Goal: Task Accomplishment & Management: Complete application form

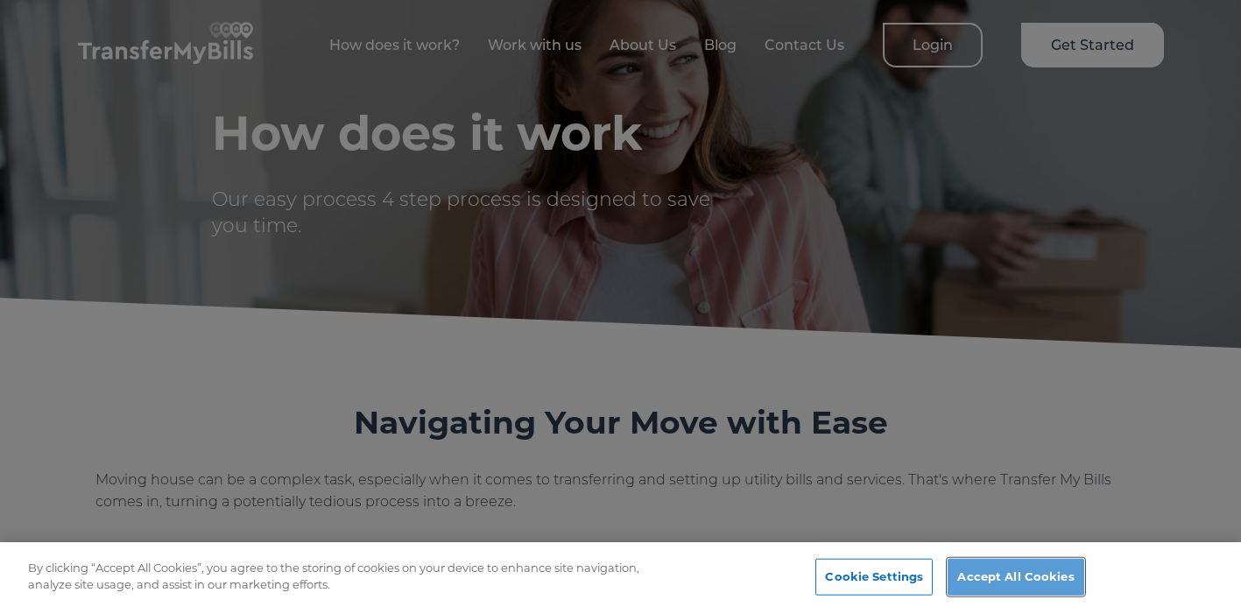
click at [1032, 577] on button "Accept All Cookies" at bounding box center [1016, 577] width 136 height 37
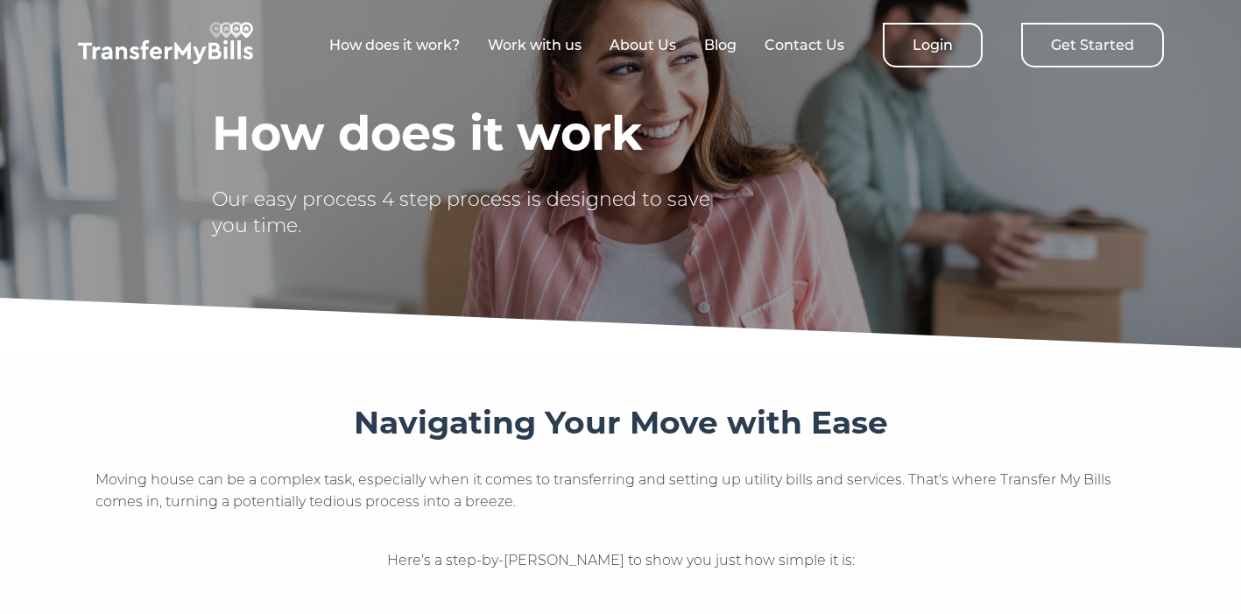
click at [1079, 53] on link "Get Started" at bounding box center [1092, 45] width 143 height 45
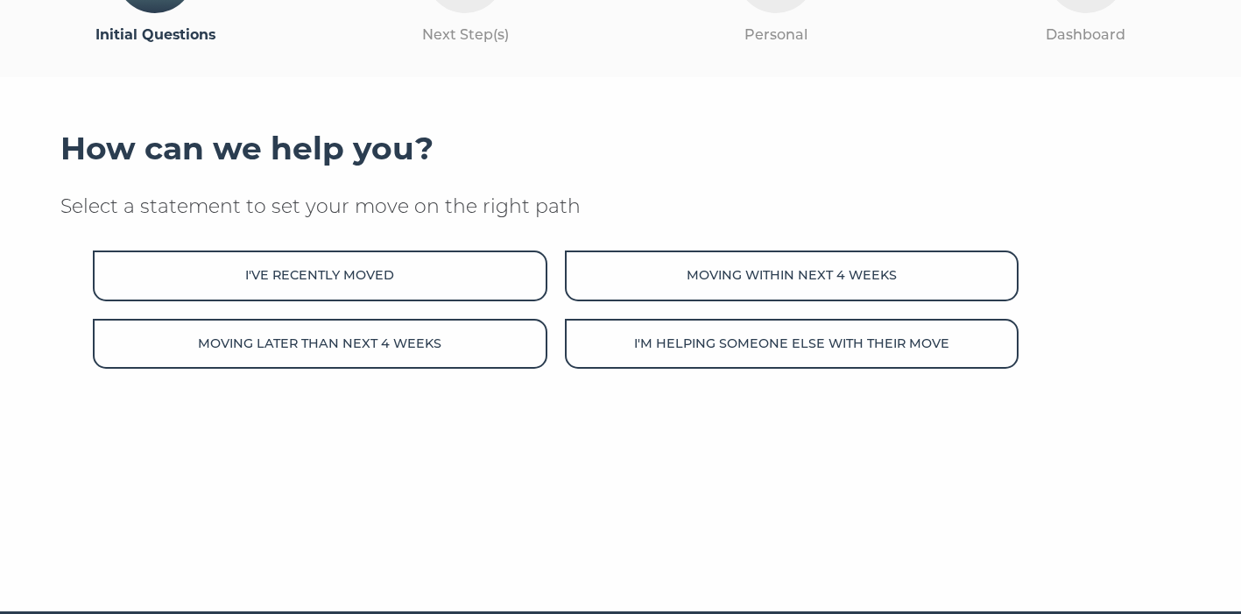
scroll to position [180, 0]
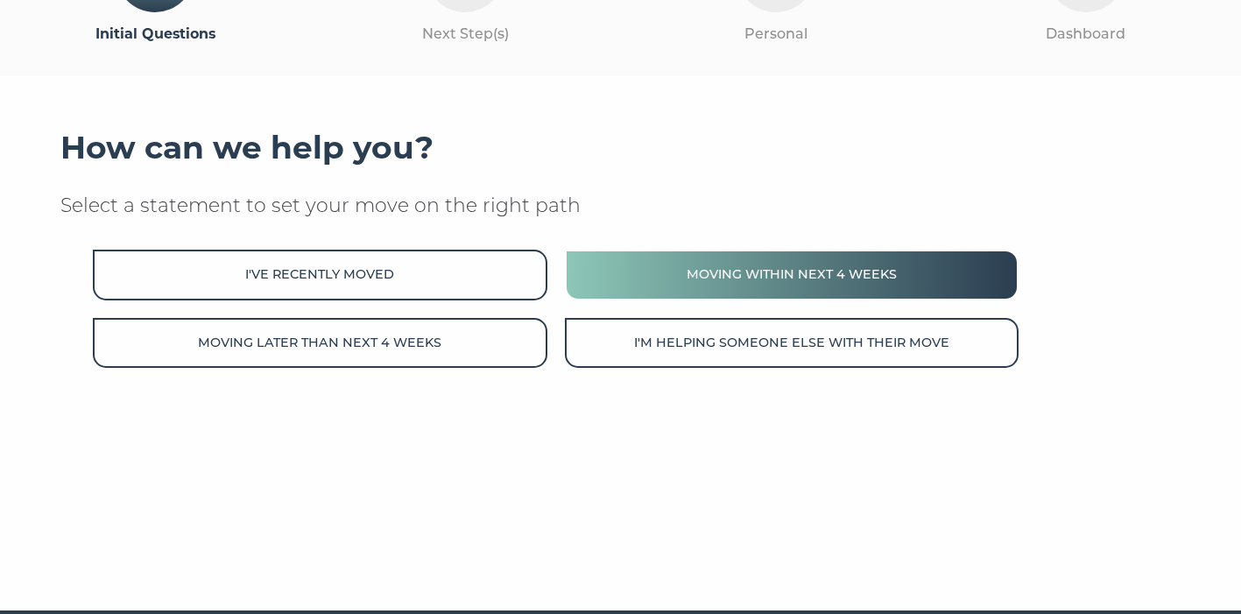
click at [686, 275] on button "Moving within next 4 weeks" at bounding box center [792, 275] width 454 height 50
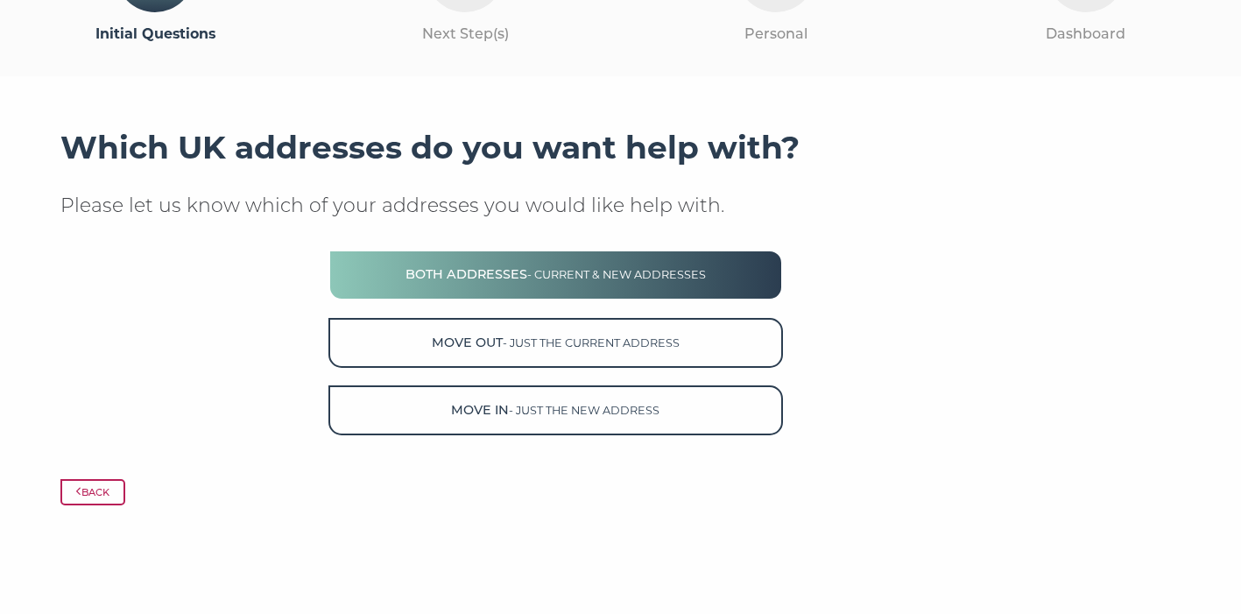
click at [691, 279] on span "- current & new addresses" at bounding box center [616, 274] width 179 height 13
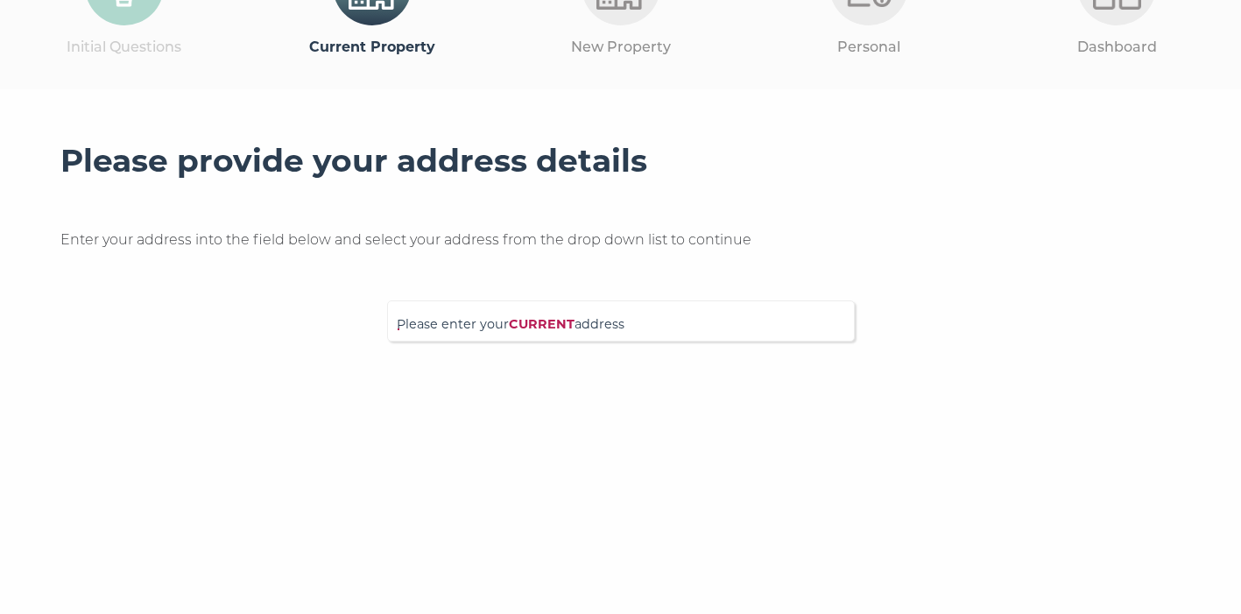
scroll to position [176, 0]
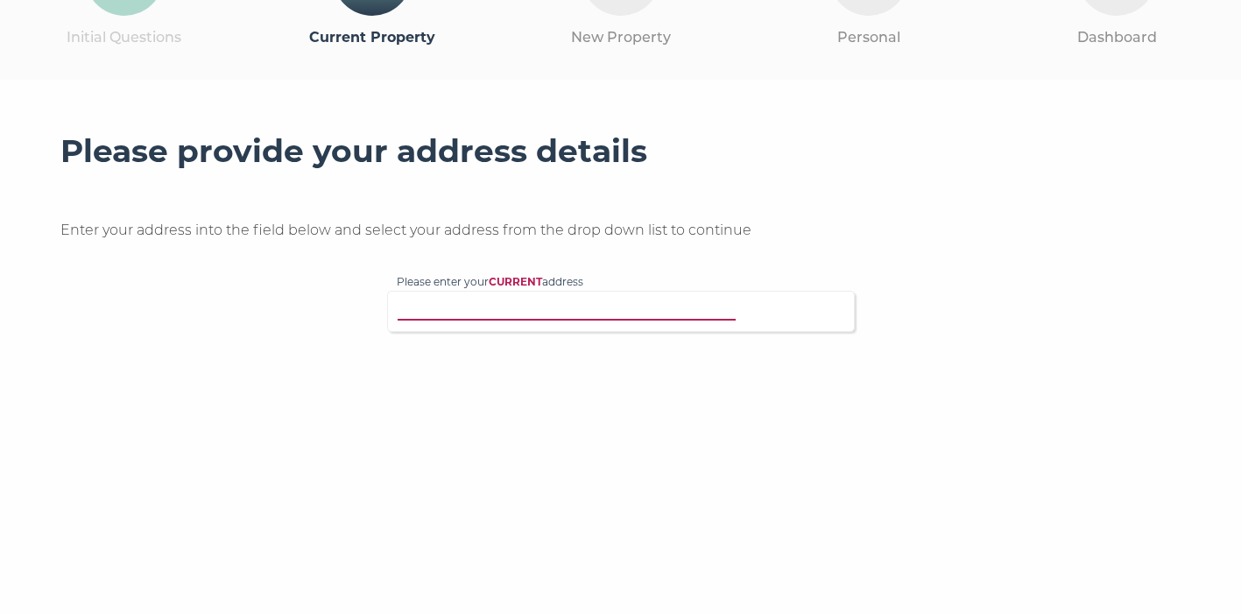
click at [649, 309] on input "Please enter your CURRENT address" at bounding box center [585, 309] width 377 height 18
type input "53 Oakfield Court Hasl"
click at [632, 342] on p "Flat 53, Oakfield Court, Haslemere Road, London, N8 9QY" at bounding box center [629, 345] width 431 height 20
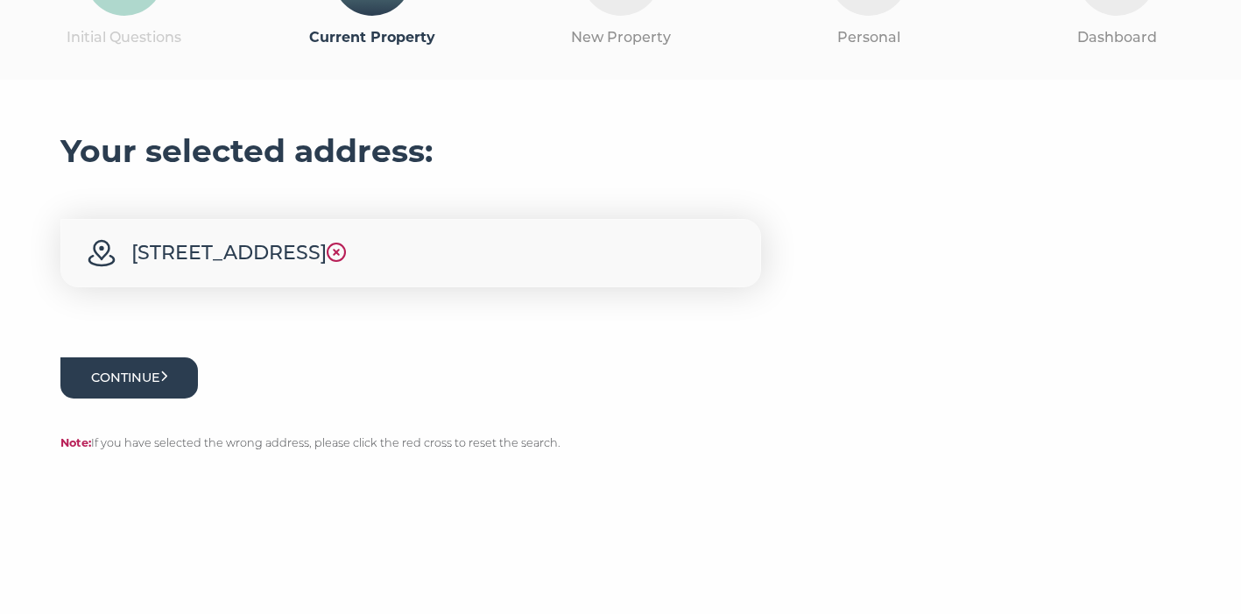
click at [135, 399] on button "Continue" at bounding box center [129, 377] width 138 height 41
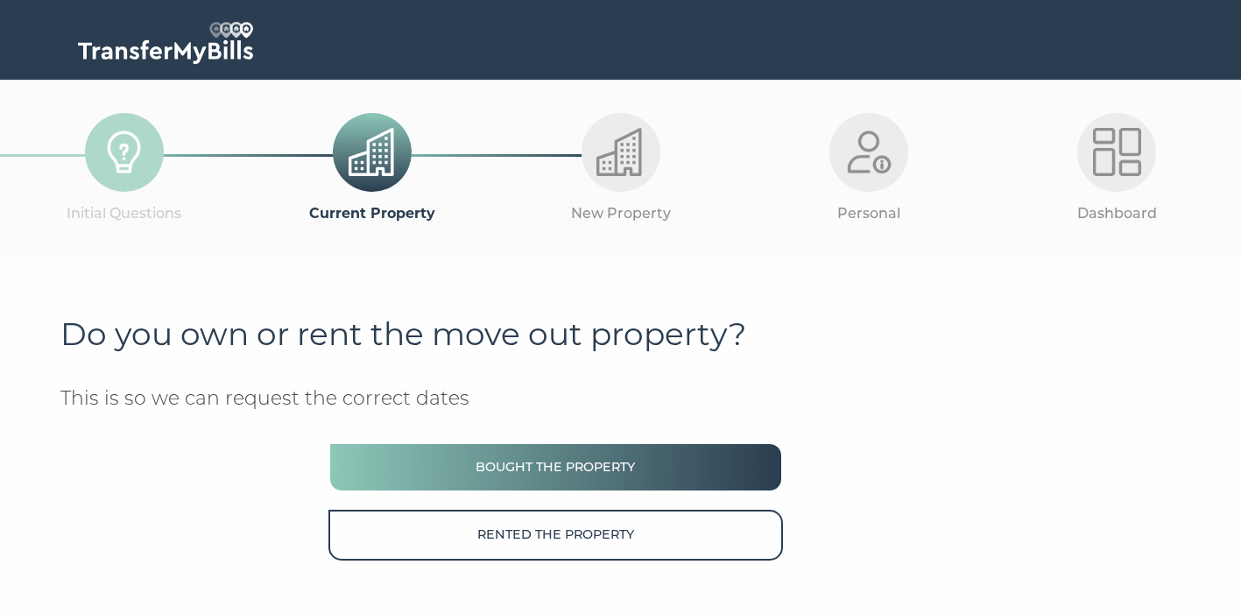
click at [552, 475] on button "Bought the property" at bounding box center [555, 467] width 454 height 50
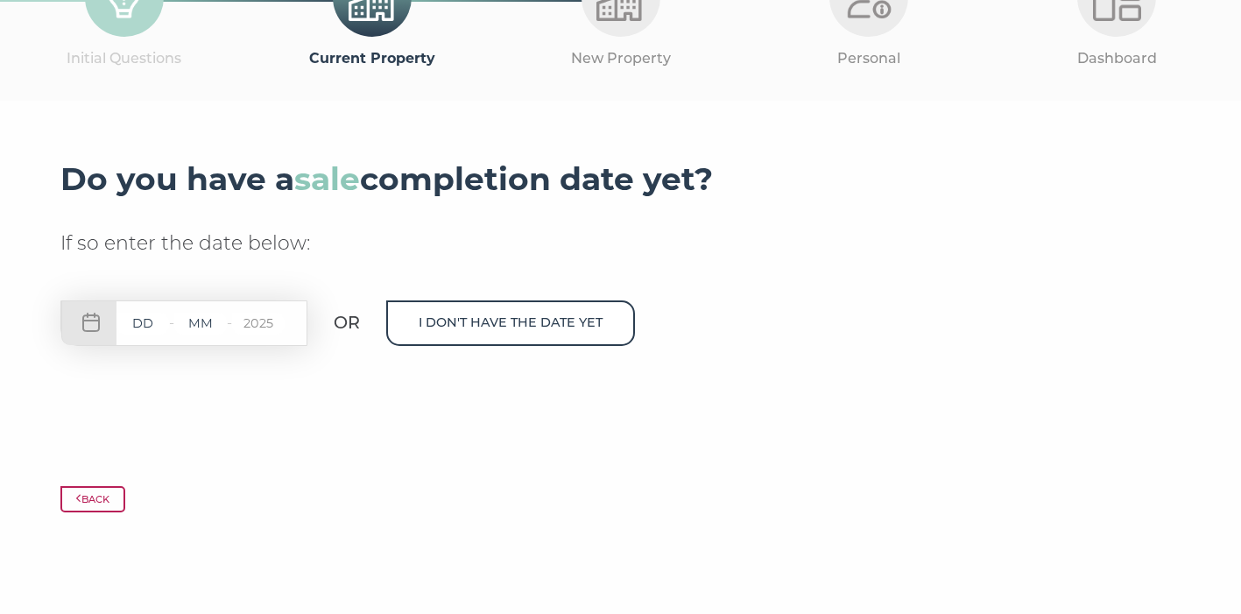
scroll to position [165, 0]
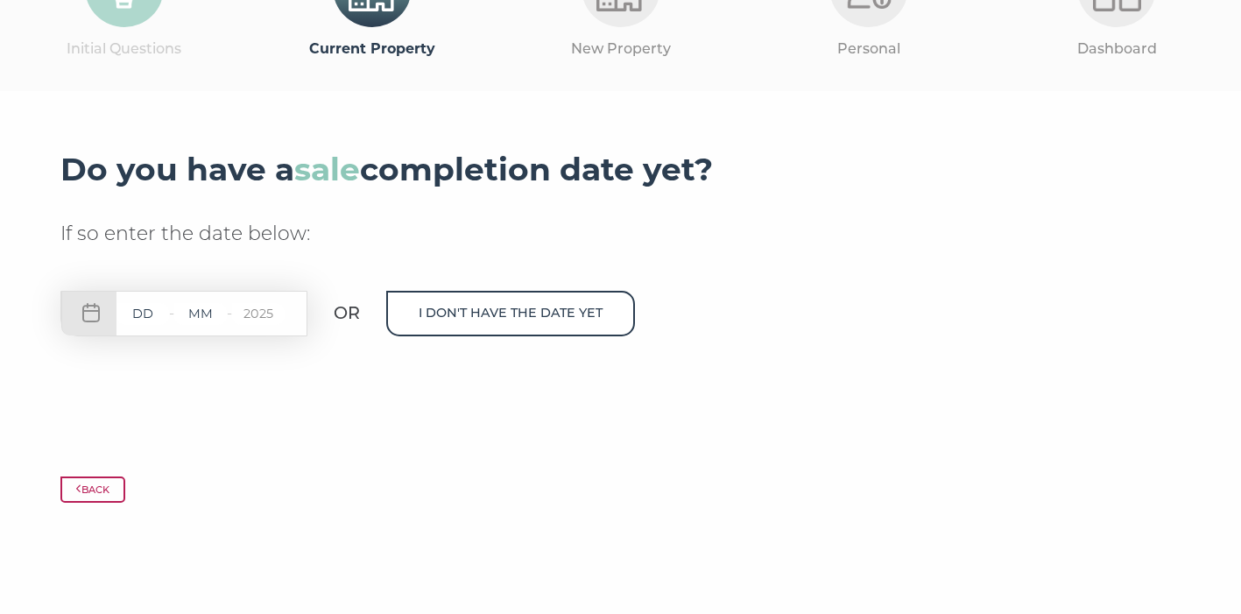
click at [139, 320] on input "text" at bounding box center [142, 314] width 53 height 22
type input "12"
click at [204, 316] on input "text" at bounding box center [200, 314] width 53 height 22
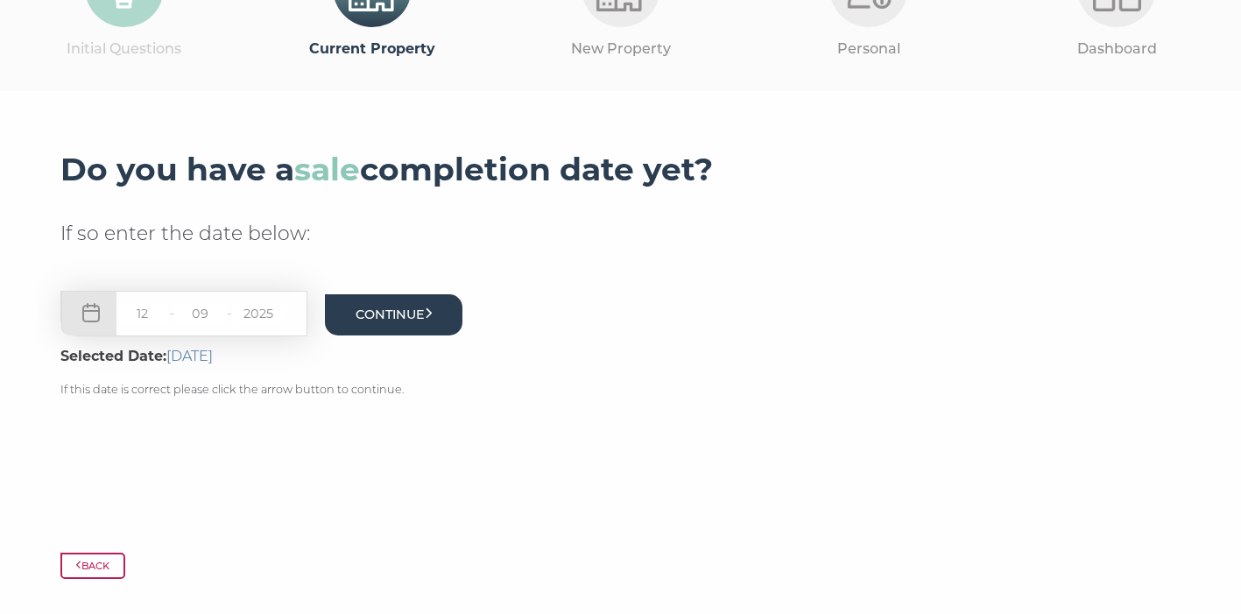
type input "09"
click at [381, 318] on button "Continue" at bounding box center [394, 314] width 138 height 41
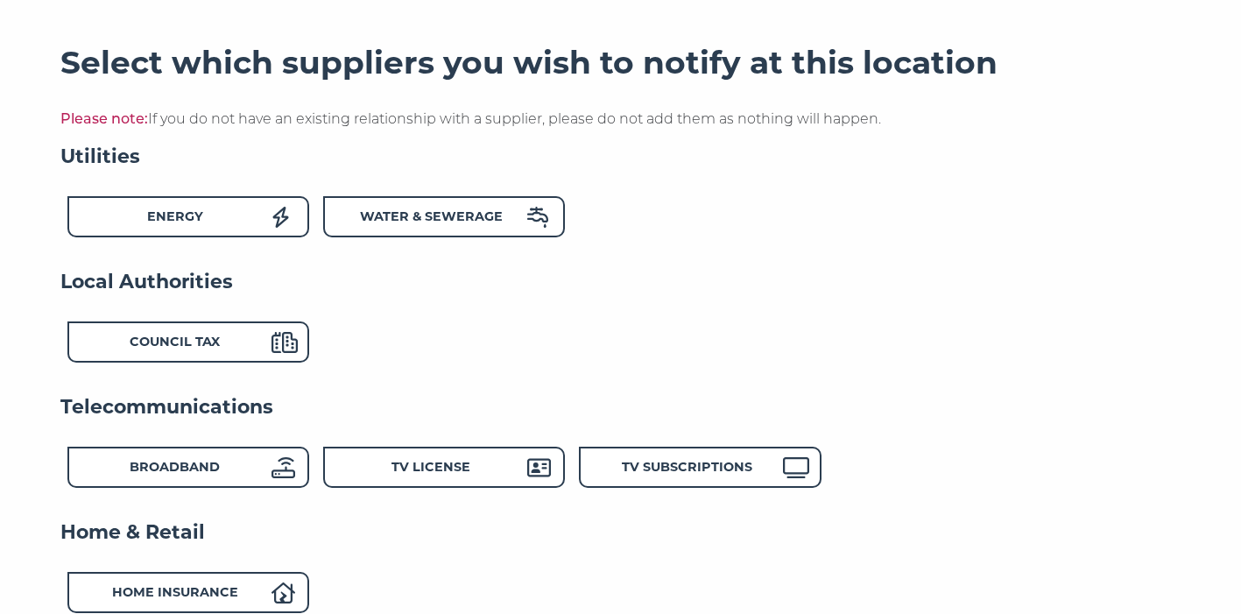
scroll to position [269, 0]
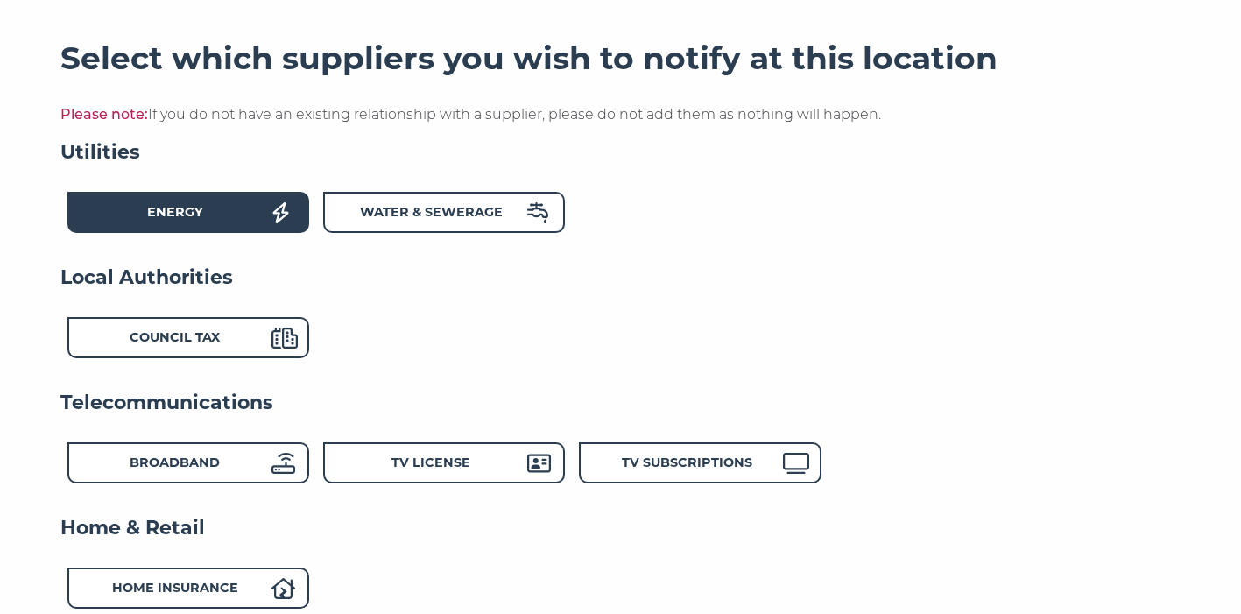
click at [218, 222] on div "Energy" at bounding box center [175, 214] width 193 height 25
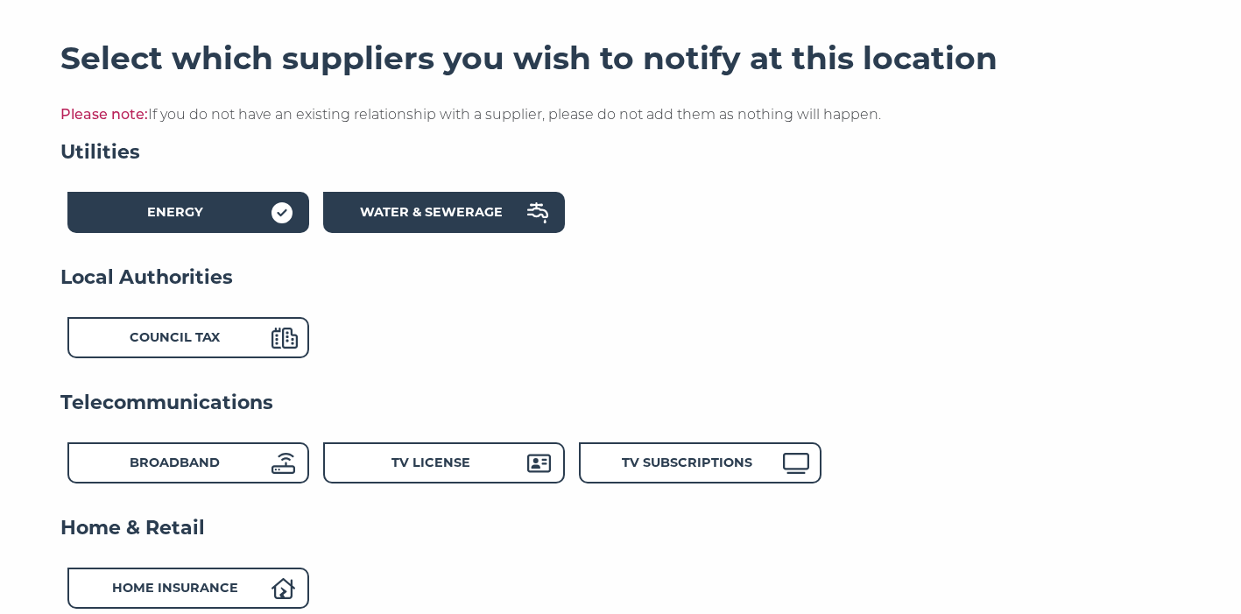
click at [345, 216] on div "Water & Sewerage" at bounding box center [431, 214] width 193 height 25
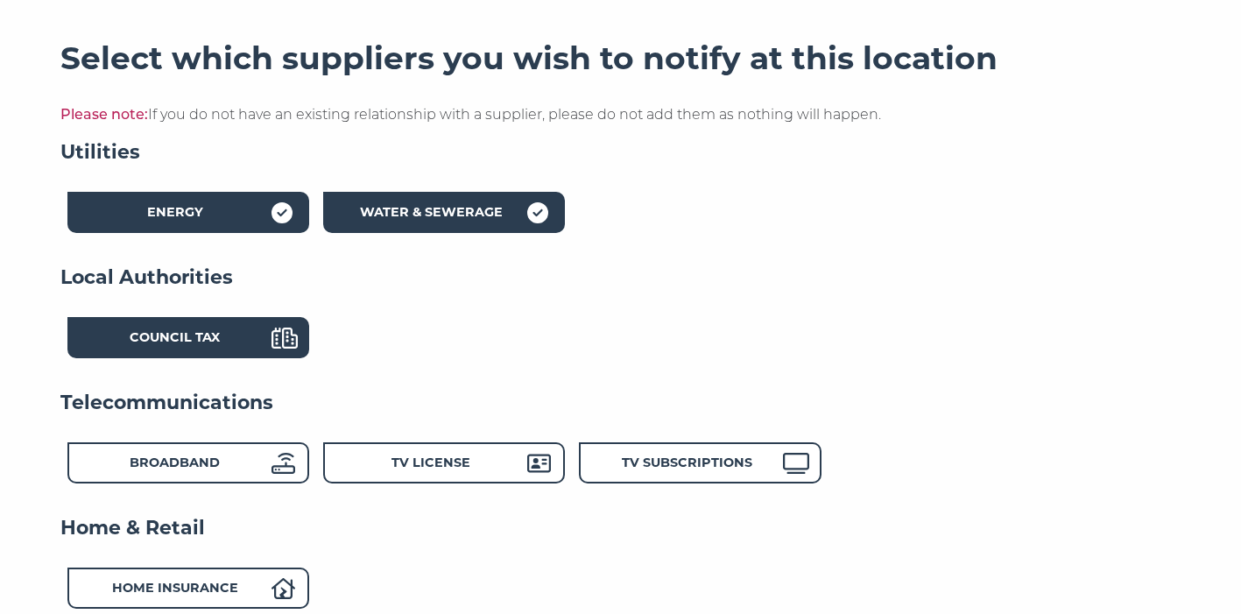
click at [248, 346] on div "Council Tax" at bounding box center [175, 340] width 193 height 25
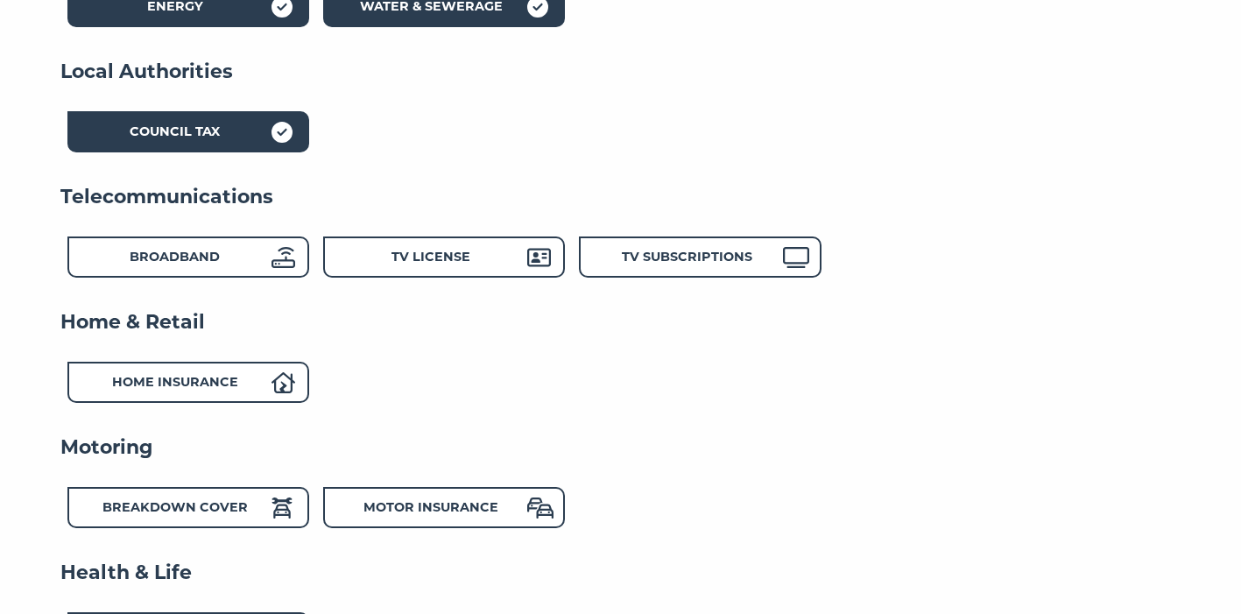
scroll to position [477, 0]
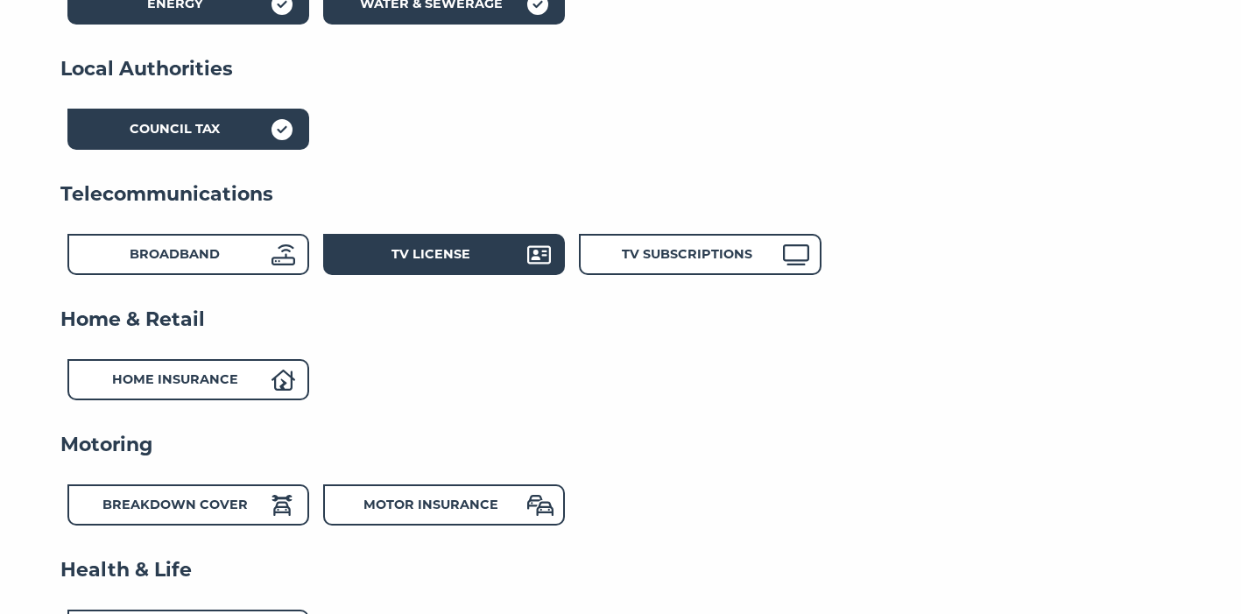
click at [477, 259] on div "TV License" at bounding box center [431, 256] width 193 height 25
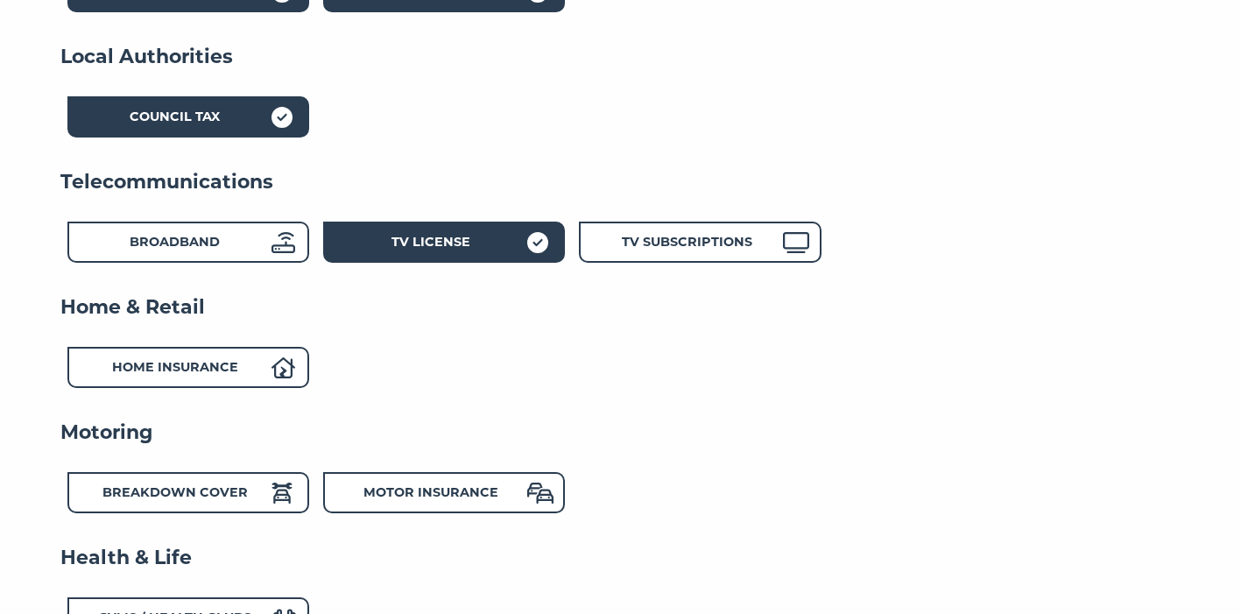
scroll to position [489, 0]
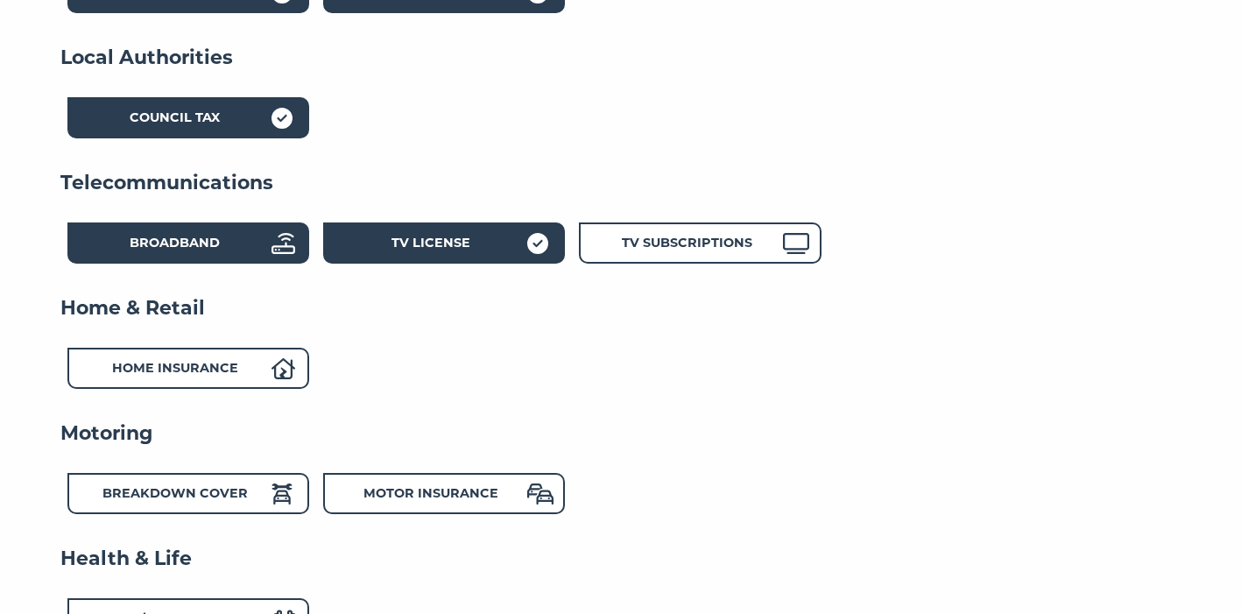
click at [225, 251] on div "Broadband" at bounding box center [175, 245] width 193 height 25
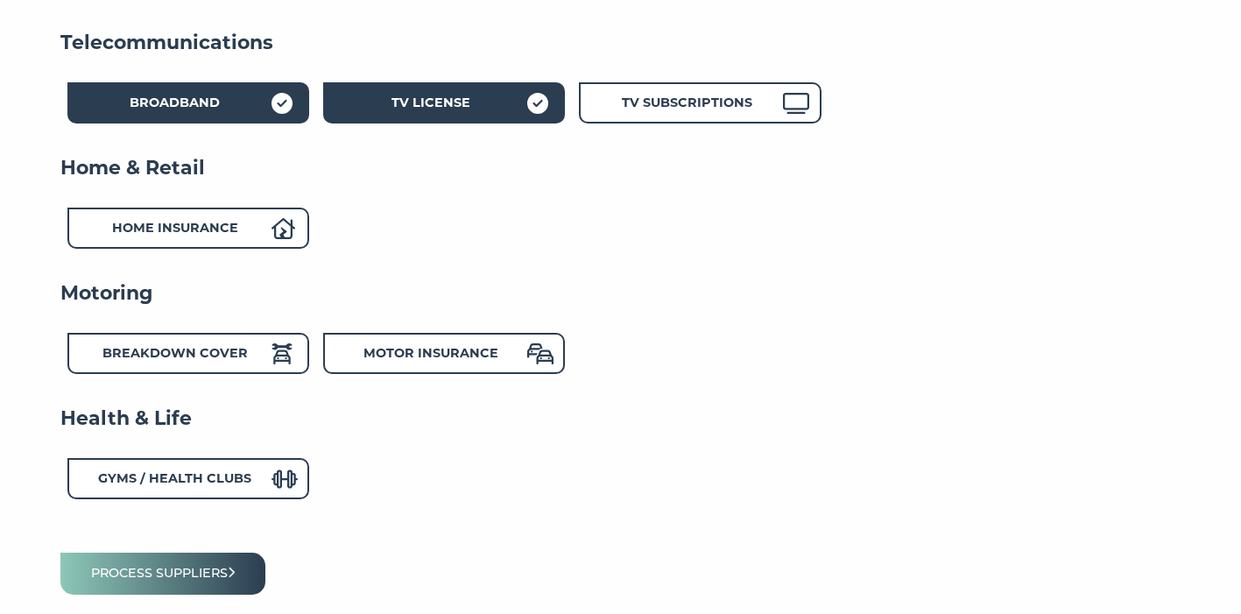
scroll to position [785, 0]
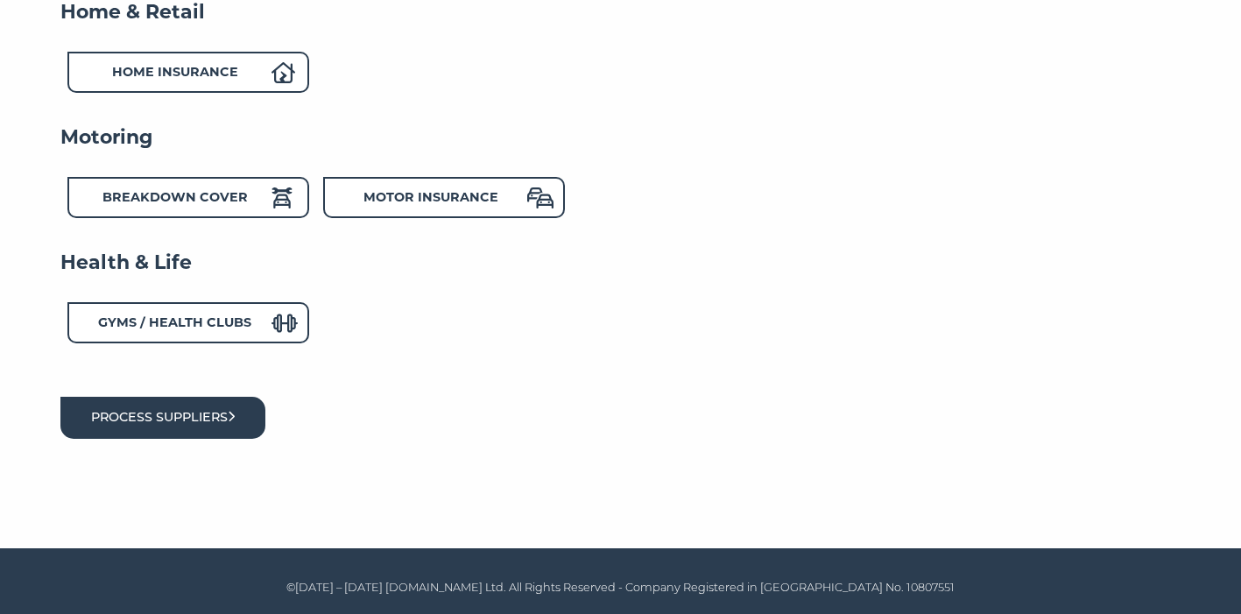
click at [216, 419] on button "Process suppliers" at bounding box center [163, 417] width 206 height 41
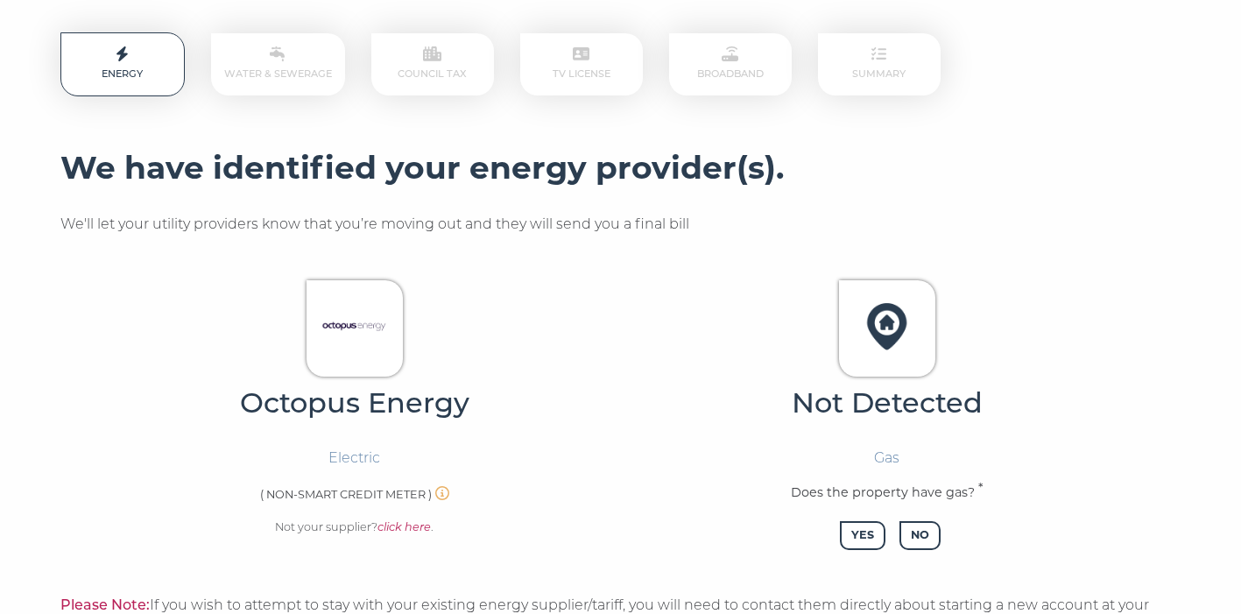
scroll to position [281, 0]
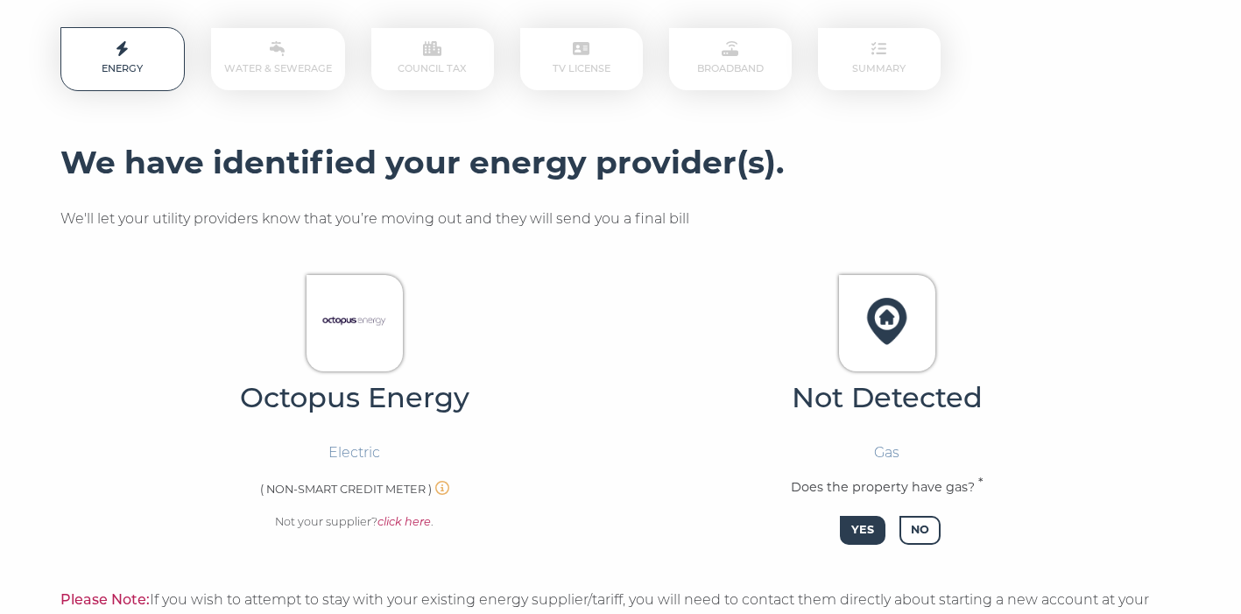
click at [862, 534] on span "Yes" at bounding box center [863, 530] width 46 height 29
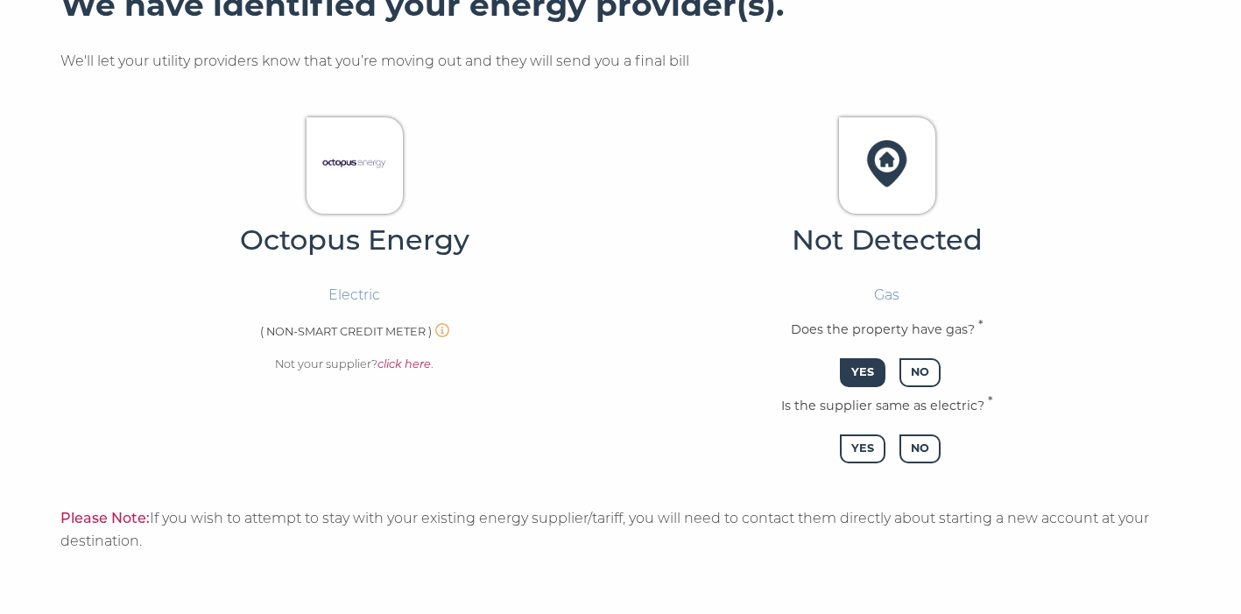
scroll to position [440, 0]
click at [856, 448] on span "Yes" at bounding box center [863, 448] width 46 height 29
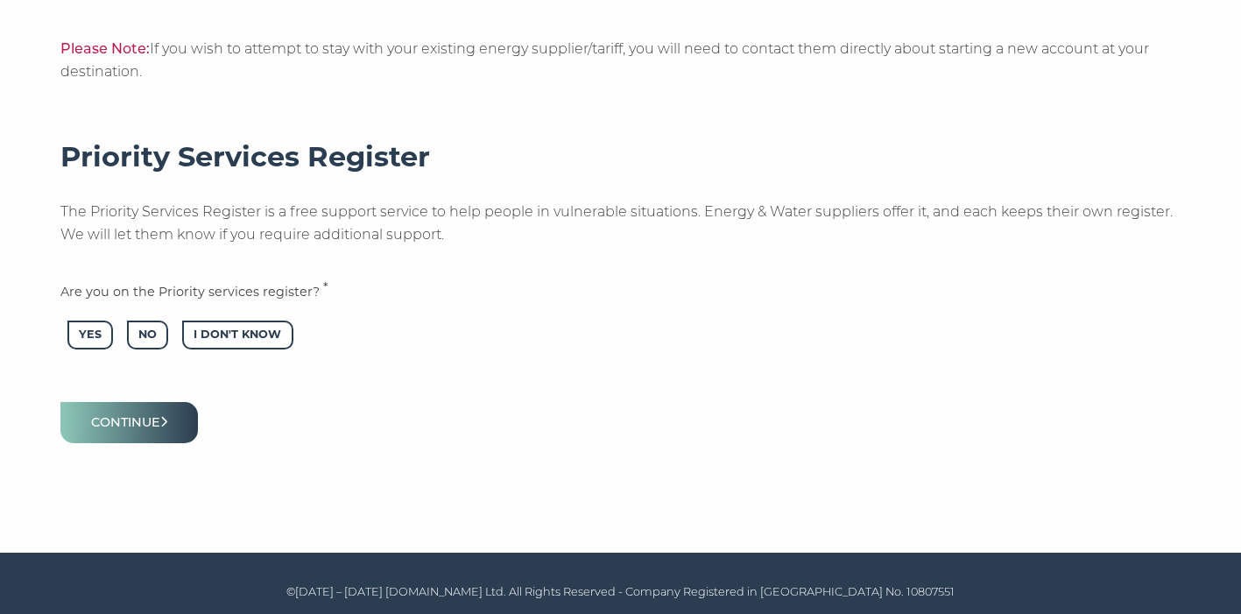
scroll to position [909, 0]
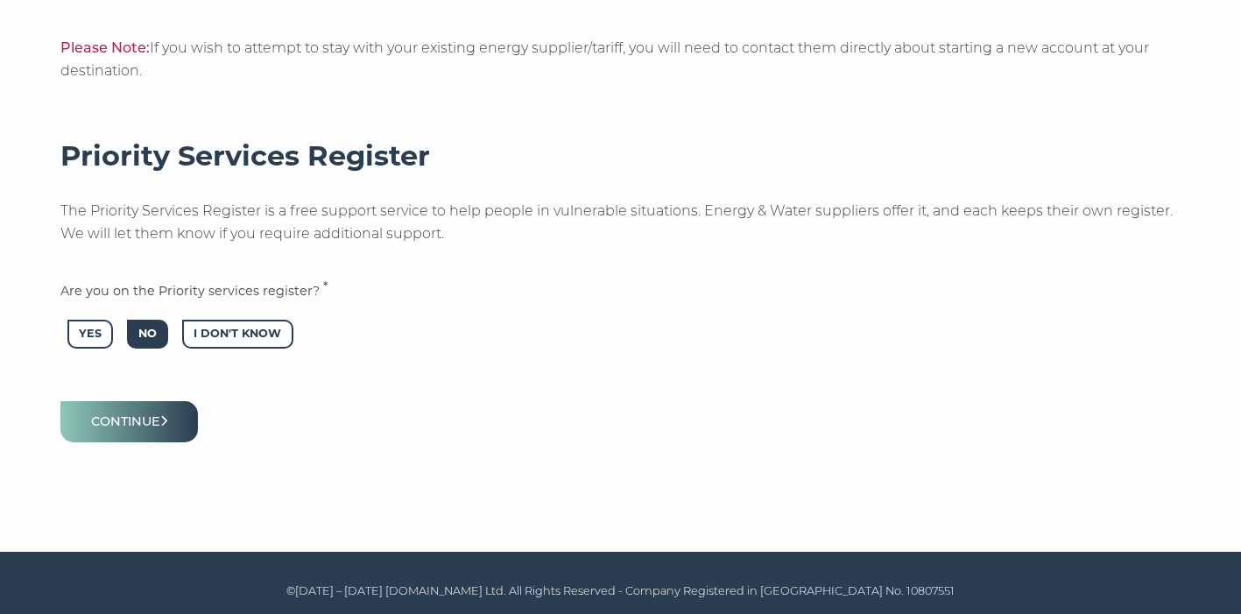
click at [142, 331] on span "No" at bounding box center [147, 334] width 41 height 29
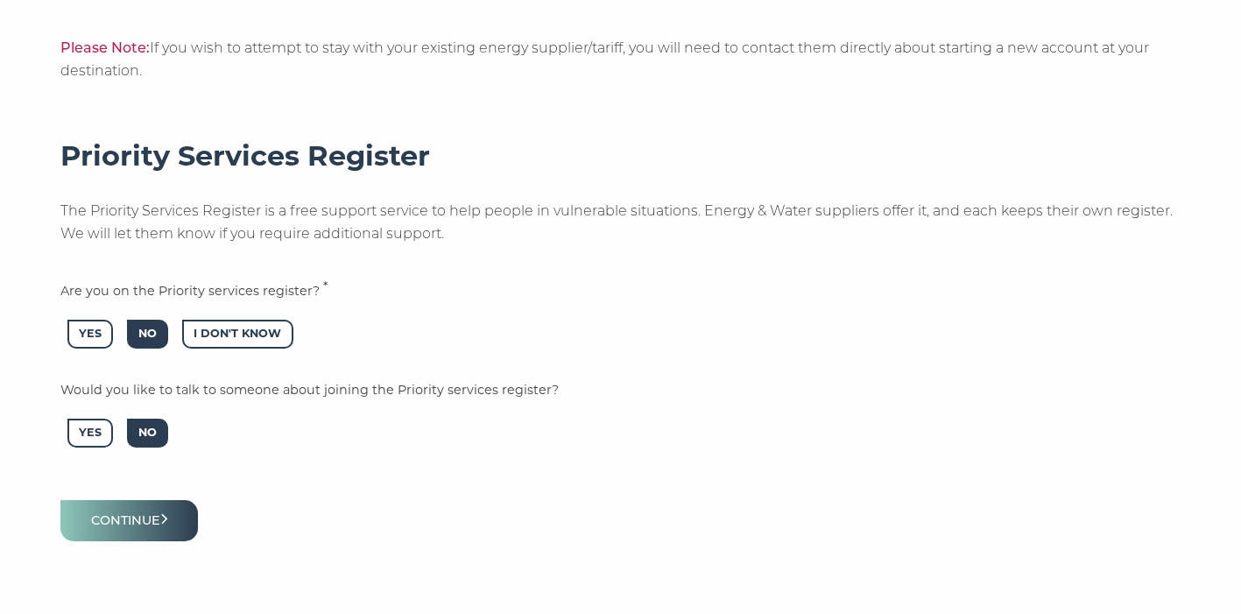
click at [153, 431] on span "No" at bounding box center [147, 433] width 41 height 29
click at [165, 519] on icon "submit" at bounding box center [164, 519] width 8 height 12
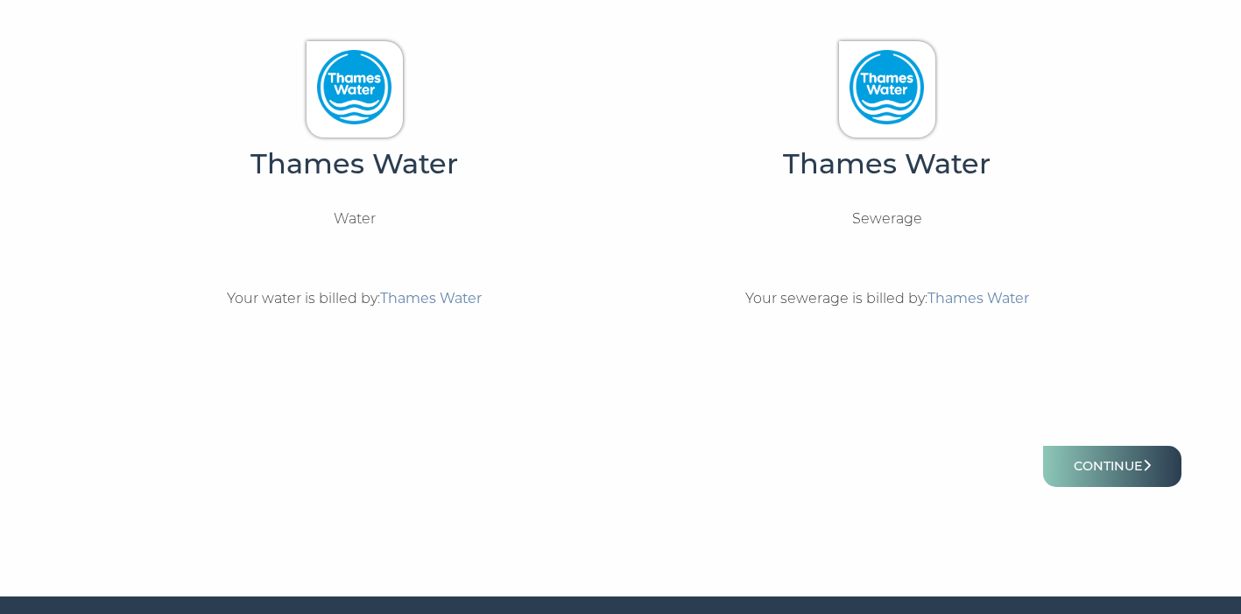
scroll to position [537, 0]
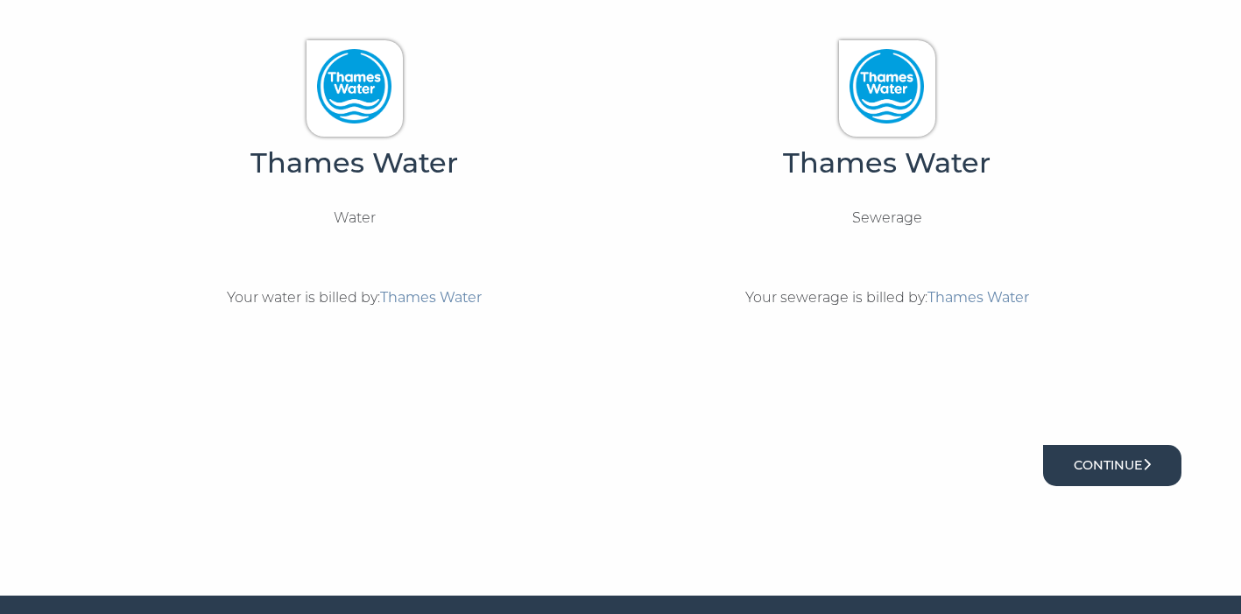
click at [1096, 468] on button "Continue" at bounding box center [1112, 465] width 138 height 41
